Goal: Information Seeking & Learning: Learn about a topic

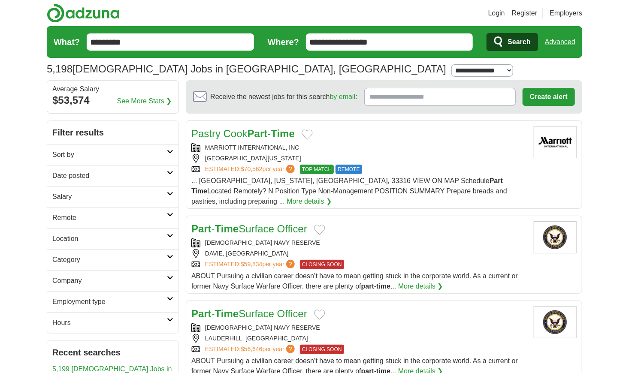
click at [169, 153] on icon at bounding box center [170, 152] width 6 height 4
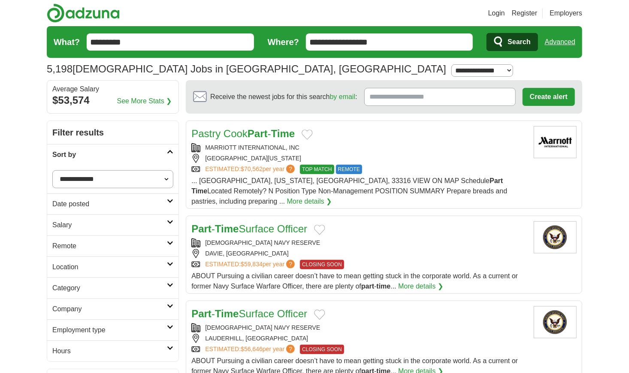
click at [169, 154] on link "Sort by" at bounding box center [112, 154] width 131 height 21
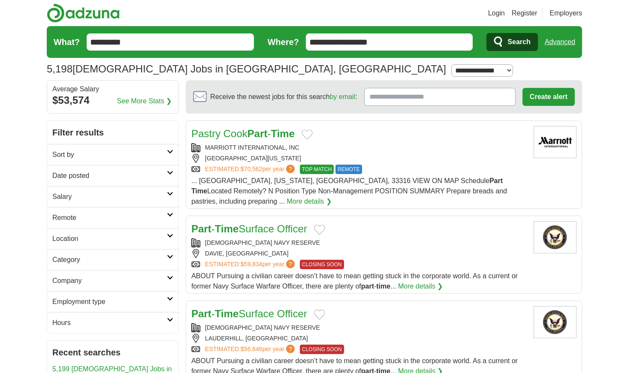
click at [169, 217] on link "Remote" at bounding box center [112, 217] width 131 height 21
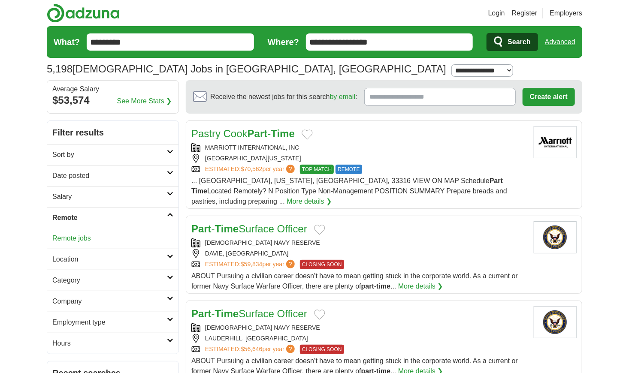
click at [169, 217] on link "Remote" at bounding box center [112, 217] width 131 height 21
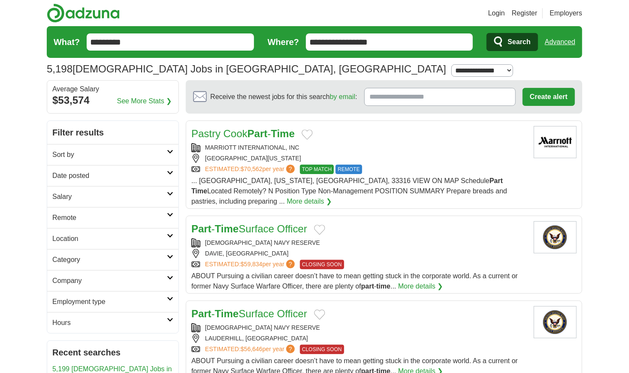
click at [168, 238] on link "Location" at bounding box center [112, 238] width 131 height 21
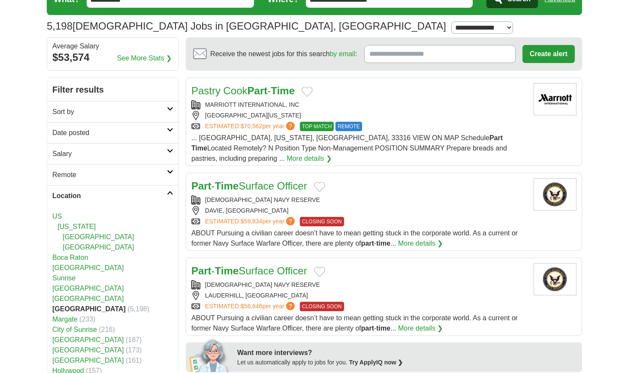
scroll to position [86, 0]
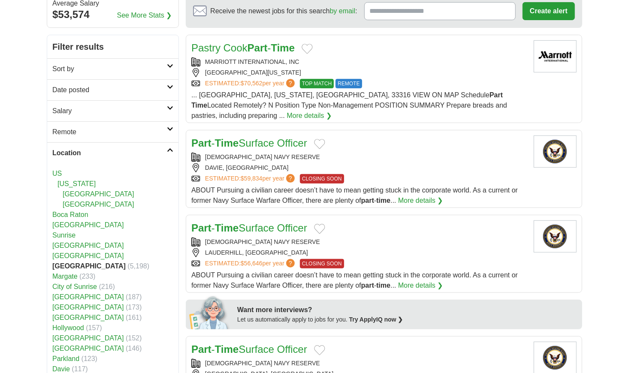
click at [93, 273] on span "(233)" at bounding box center [87, 276] width 16 height 7
click at [169, 150] on icon at bounding box center [170, 150] width 6 height 4
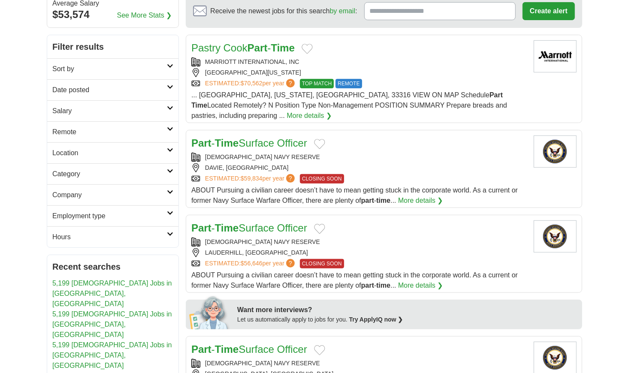
click at [167, 216] on link "Employment type" at bounding box center [112, 215] width 131 height 21
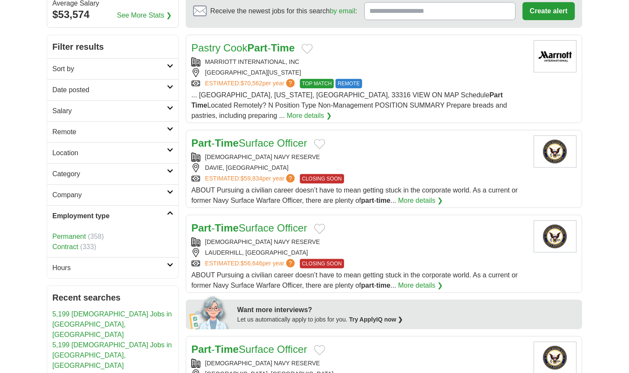
click at [70, 238] on link "Permanent" at bounding box center [68, 236] width 33 height 7
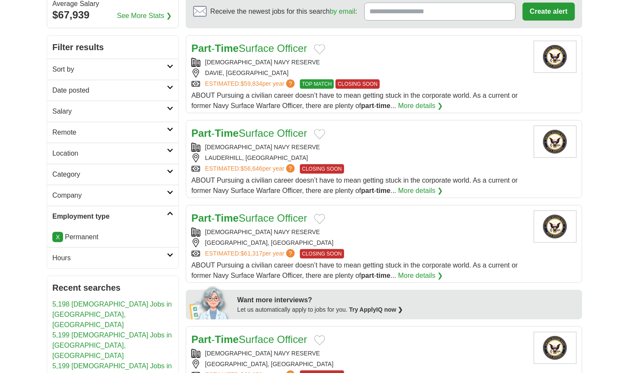
scroll to position [86, 0]
click at [171, 256] on link "Hours" at bounding box center [112, 257] width 131 height 21
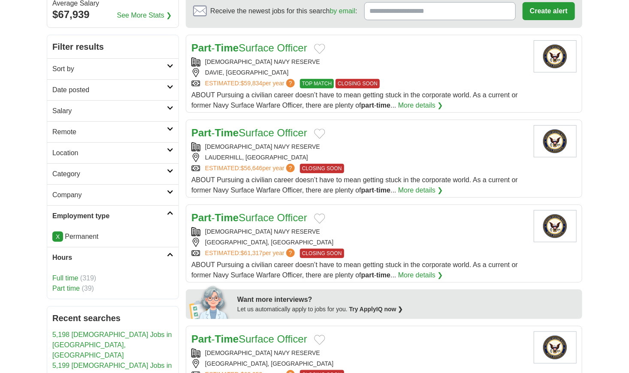
click at [71, 289] on link "Part time" at bounding box center [65, 288] width 27 height 7
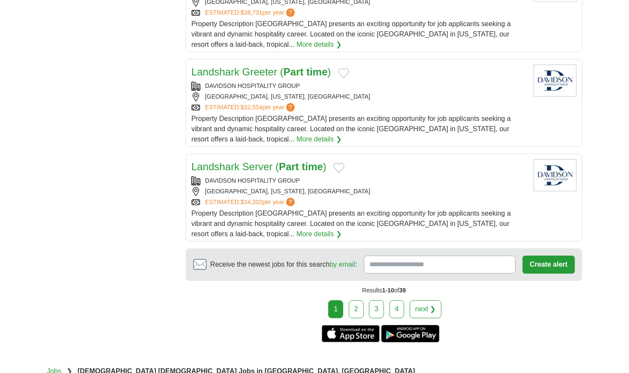
scroll to position [943, 0]
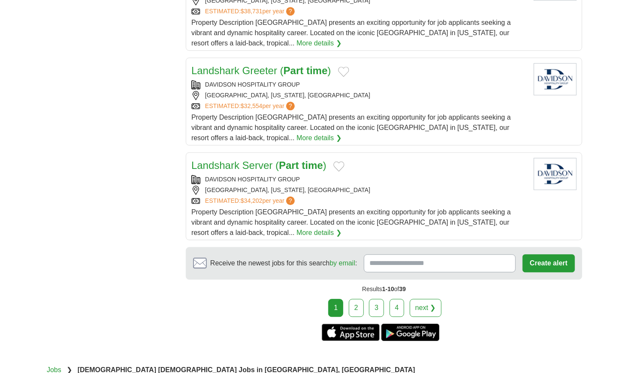
click at [362, 299] on link "2" at bounding box center [356, 308] width 15 height 18
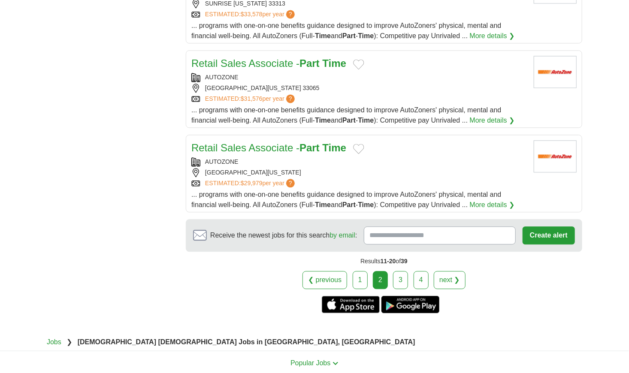
scroll to position [901, 0]
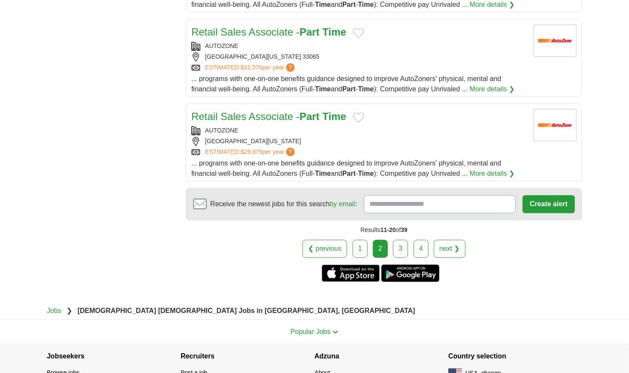
click at [400, 240] on link "3" at bounding box center [400, 249] width 15 height 18
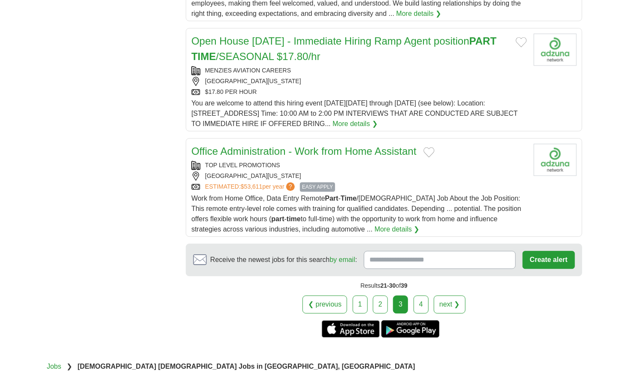
scroll to position [986, 0]
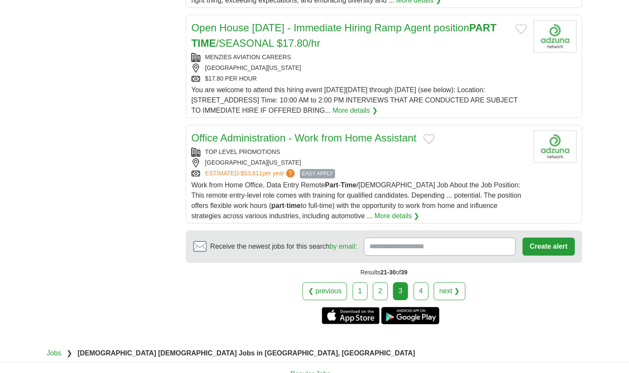
click at [419, 282] on link "4" at bounding box center [420, 291] width 15 height 18
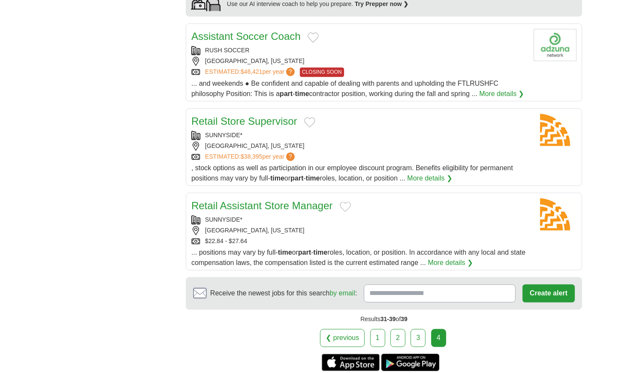
scroll to position [772, 0]
